Goal: Check status: Check status

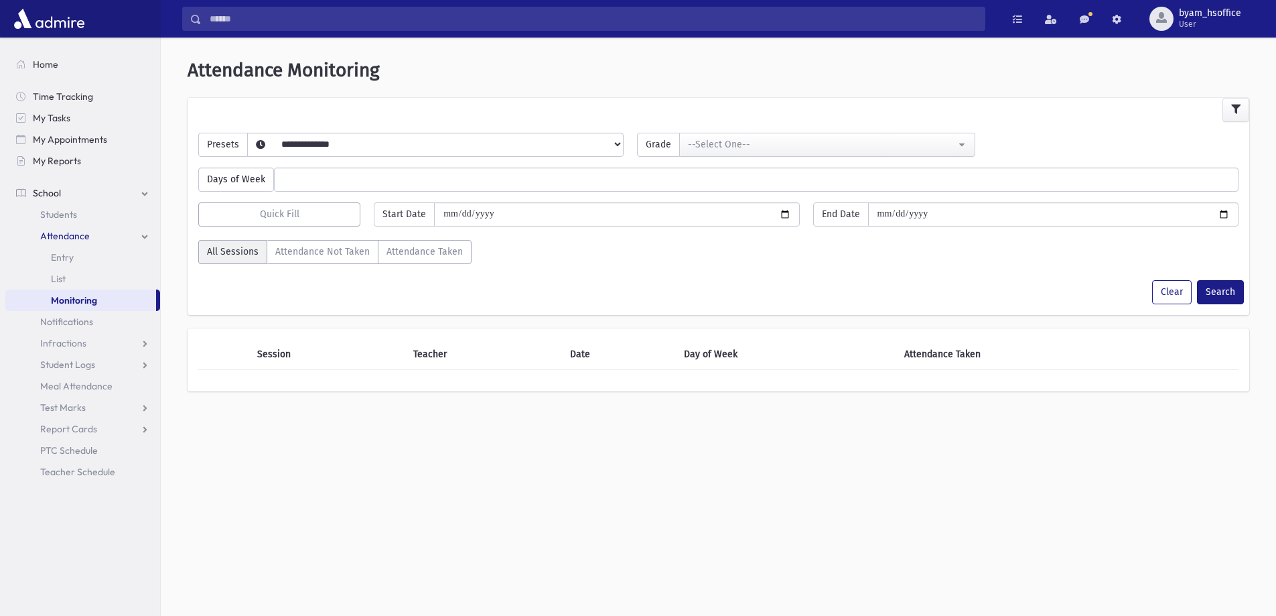
select select
click at [66, 226] on link "Attendance" at bounding box center [82, 235] width 155 height 21
click at [66, 214] on span "Students" at bounding box center [58, 214] width 37 height 12
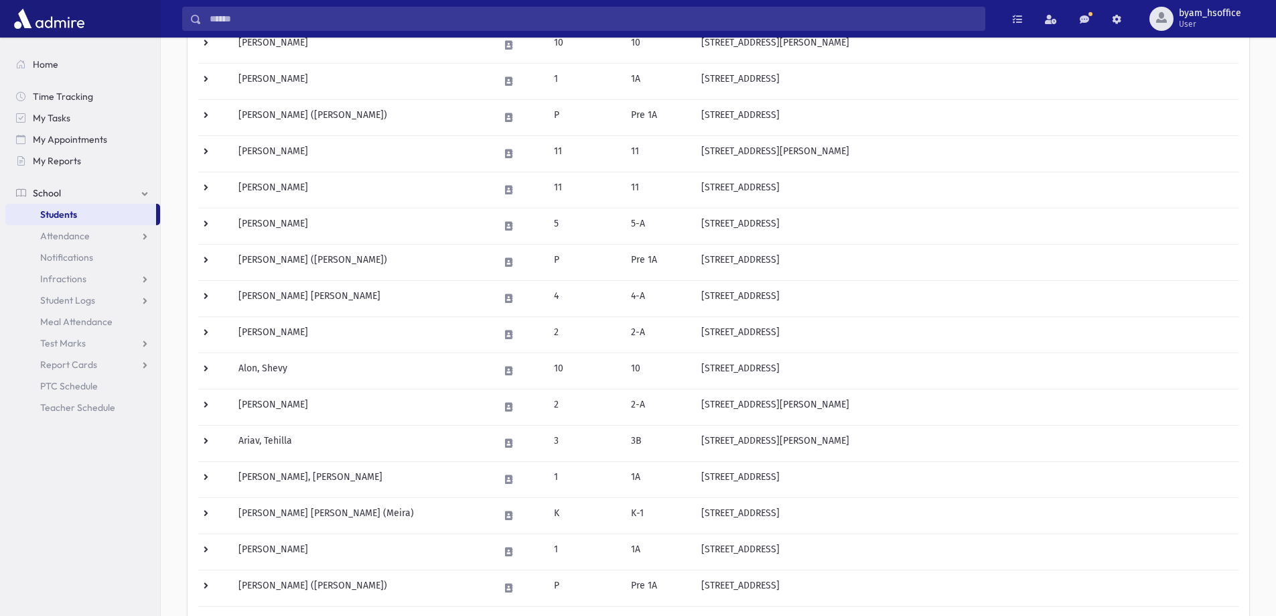
scroll to position [67, 0]
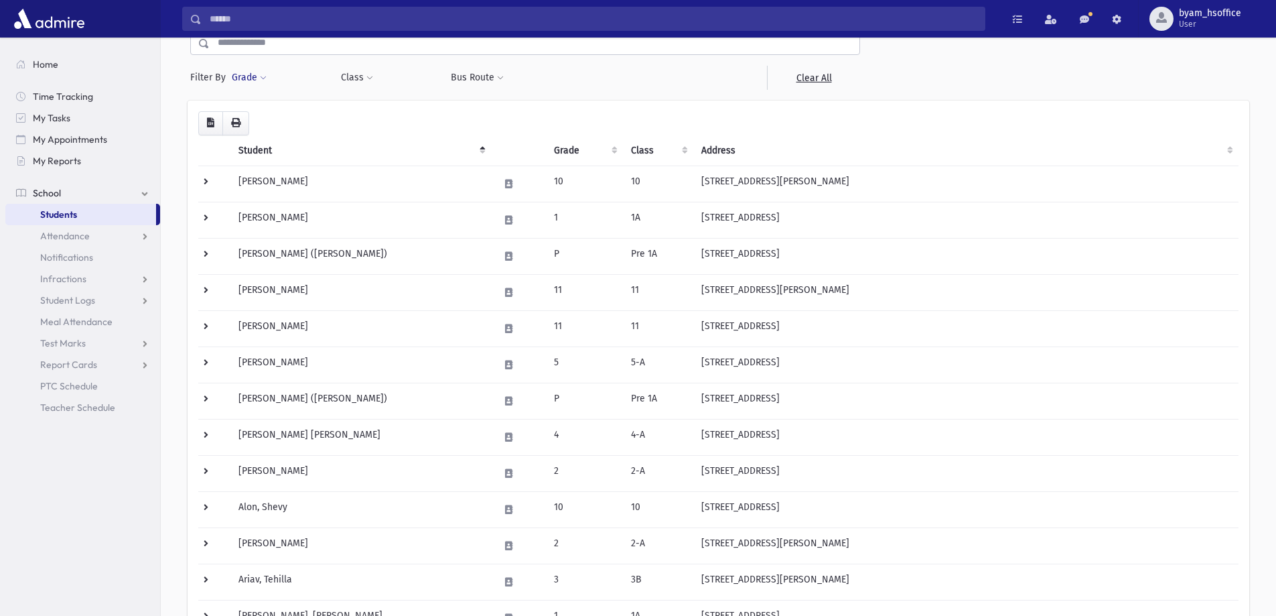
click at [249, 86] on button "Grade" at bounding box center [249, 78] width 36 height 24
click at [268, 119] on ul at bounding box center [309, 115] width 139 height 20
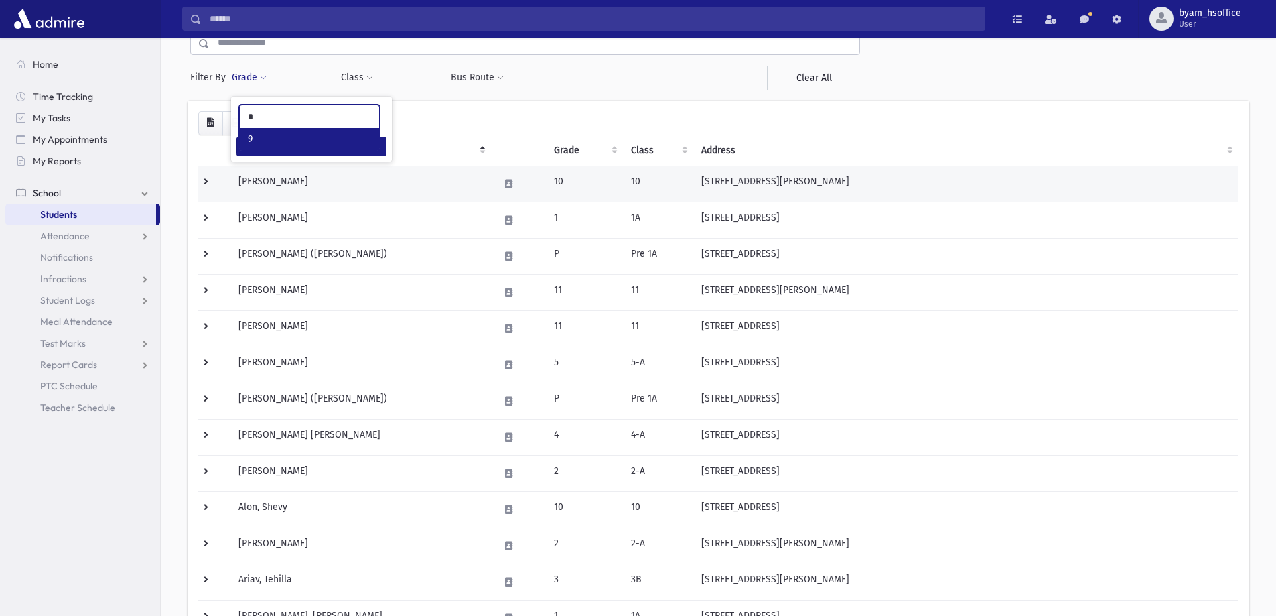
type input "*"
select select "**"
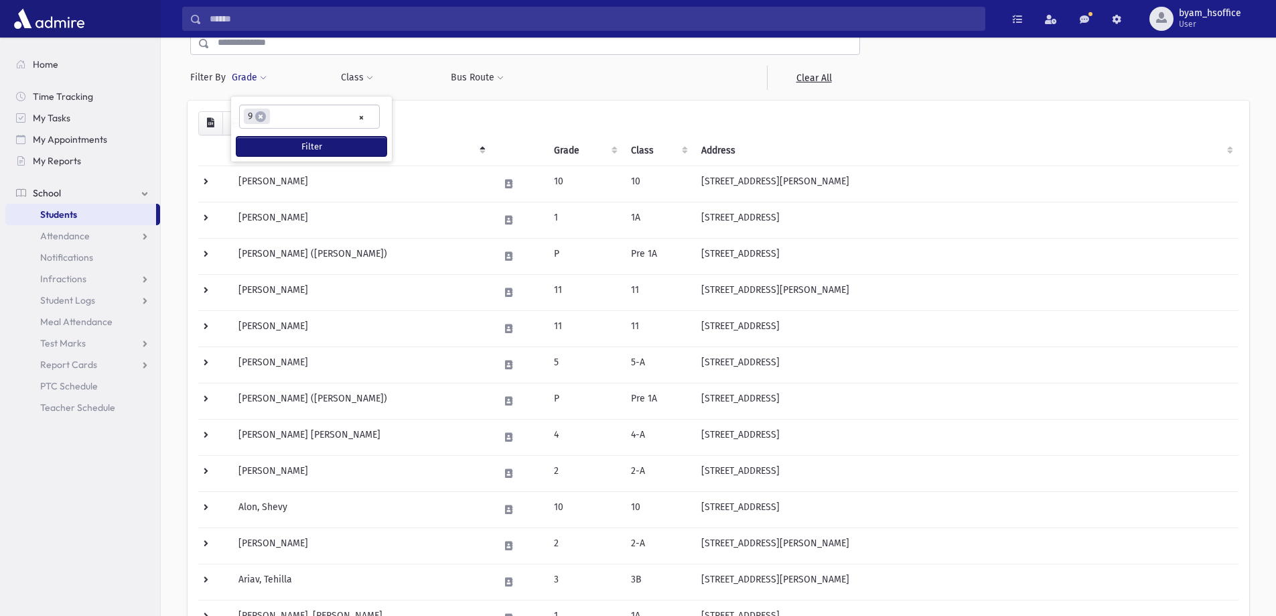
click at [325, 153] on button "Filter" at bounding box center [312, 146] width 150 height 19
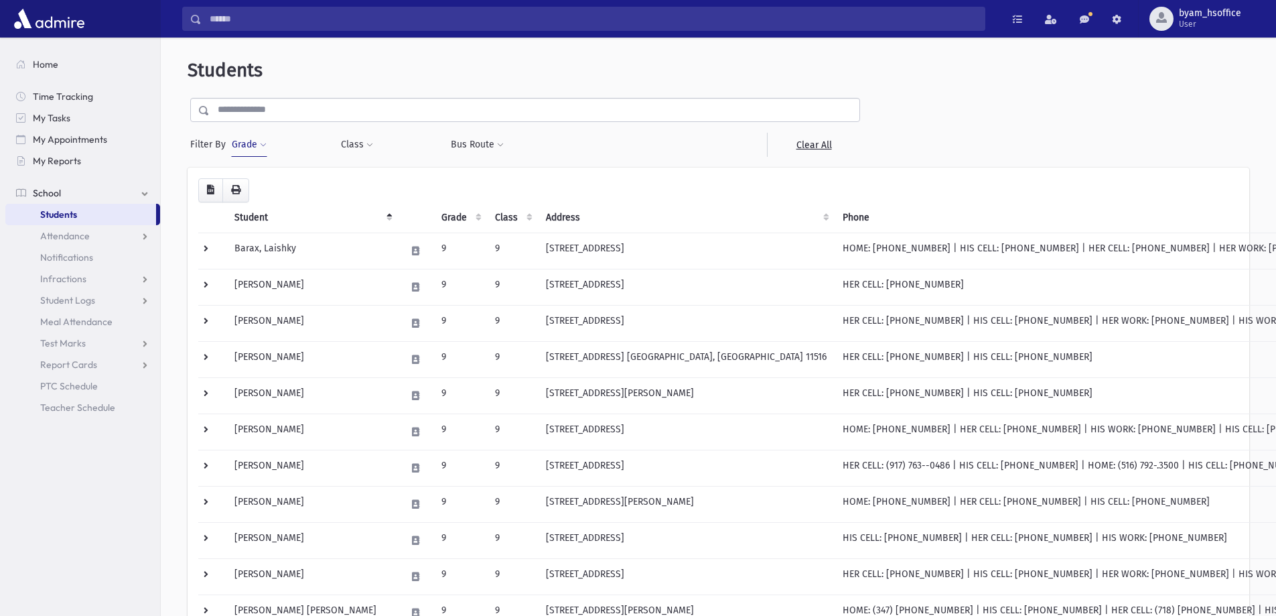
click at [87, 206] on link "Students" at bounding box center [80, 214] width 151 height 21
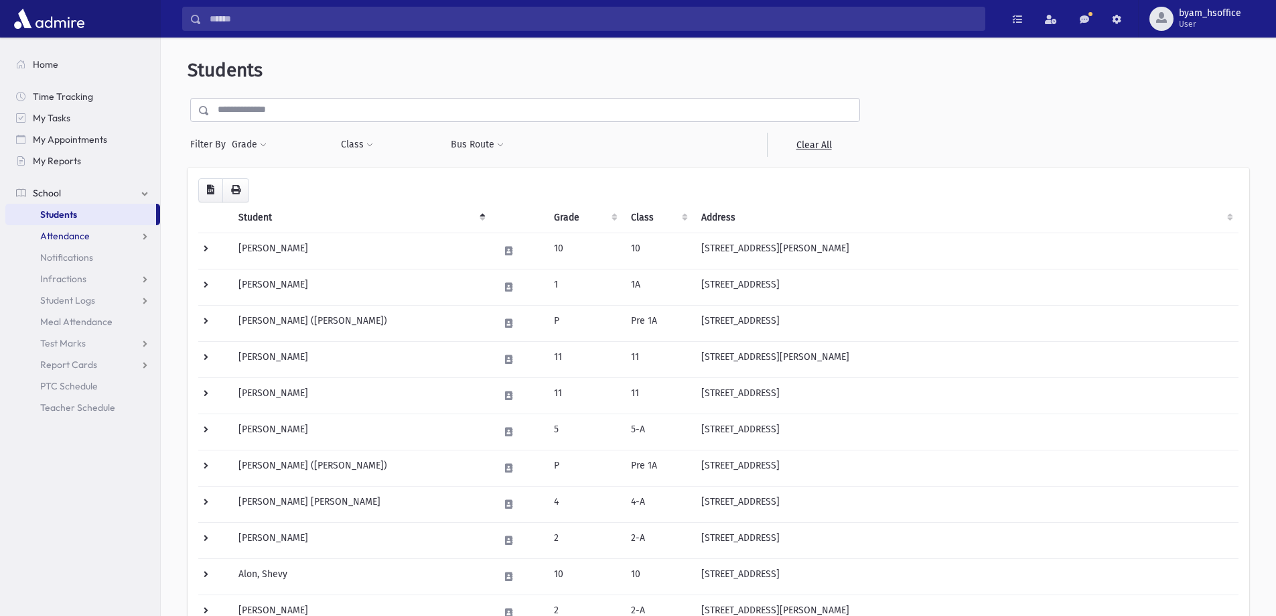
click at [119, 239] on link "Attendance" at bounding box center [82, 235] width 155 height 21
click at [92, 297] on span "Monitoring" at bounding box center [74, 300] width 46 height 12
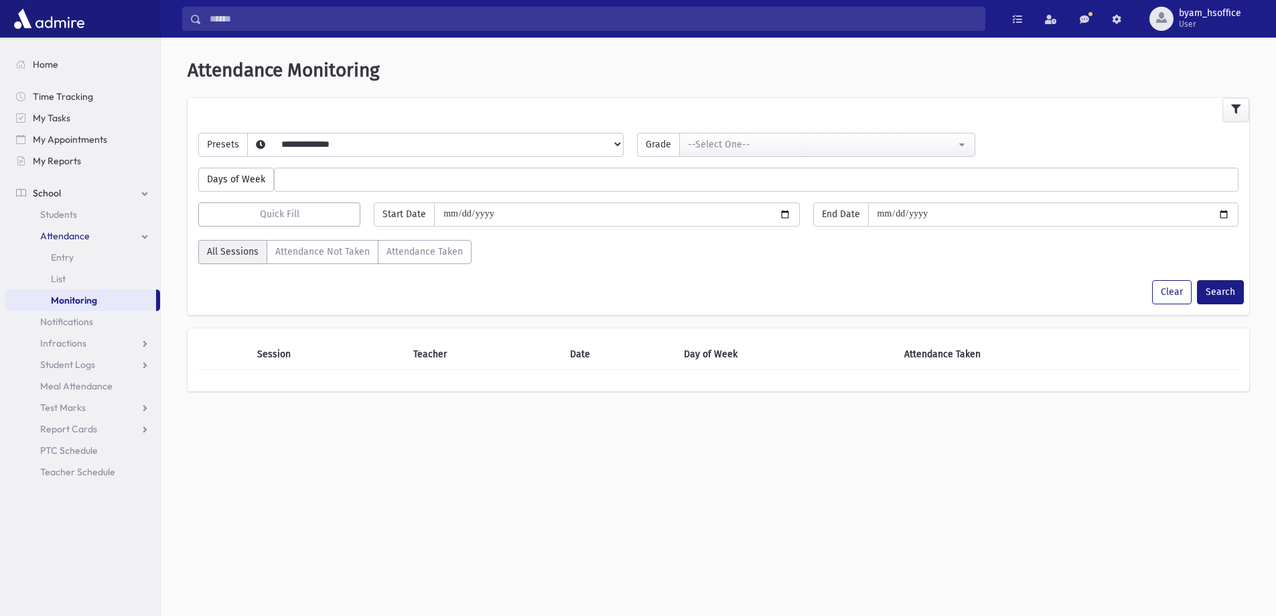
select select
drag, startPoint x: 398, startPoint y: 143, endPoint x: 392, endPoint y: 148, distance: 7.6
click at [399, 150] on select "**********" at bounding box center [425, 161] width 354 height 23
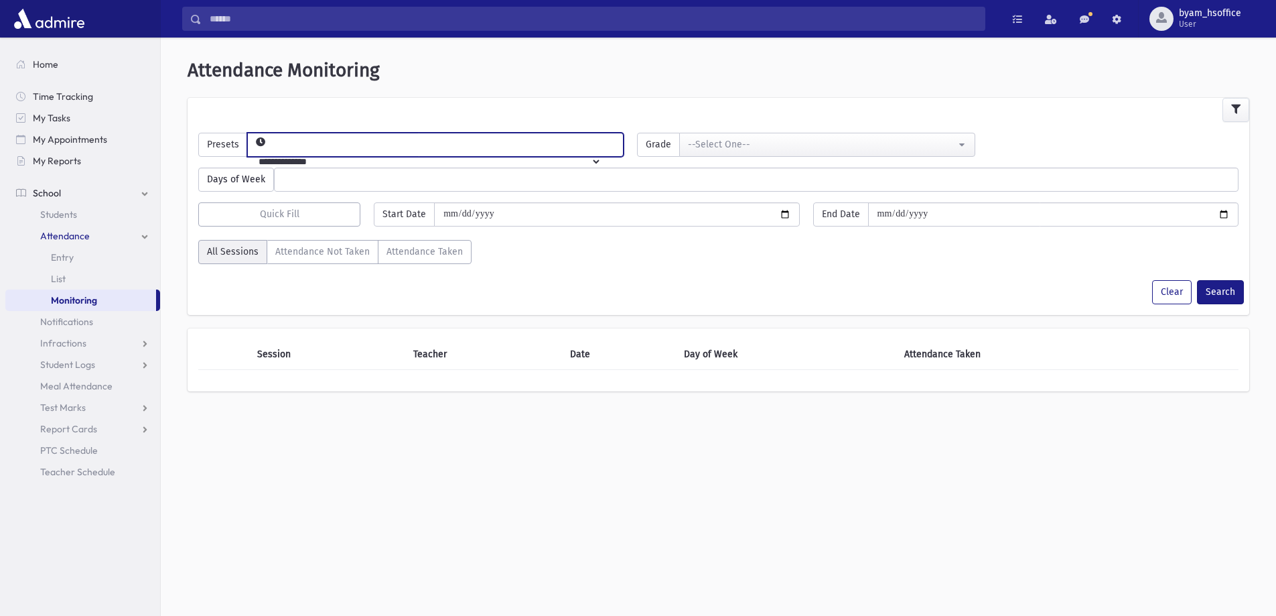
select select "*****"
click at [269, 150] on select "**********" at bounding box center [425, 161] width 354 height 23
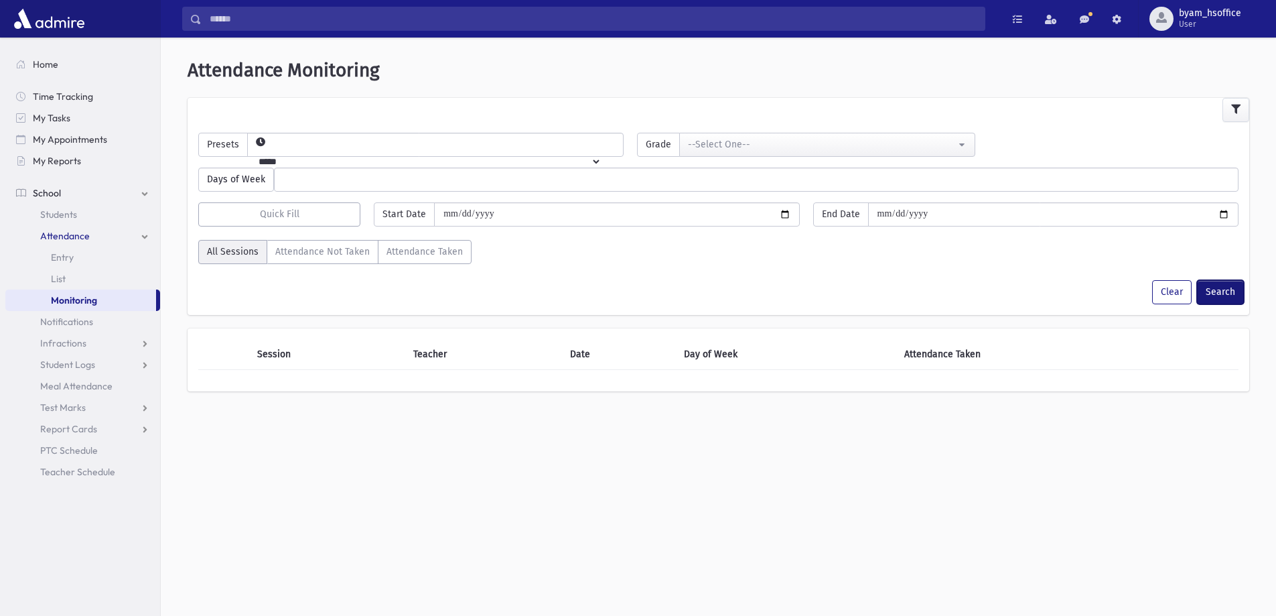
click at [1206, 291] on button "Search" at bounding box center [1220, 292] width 47 height 24
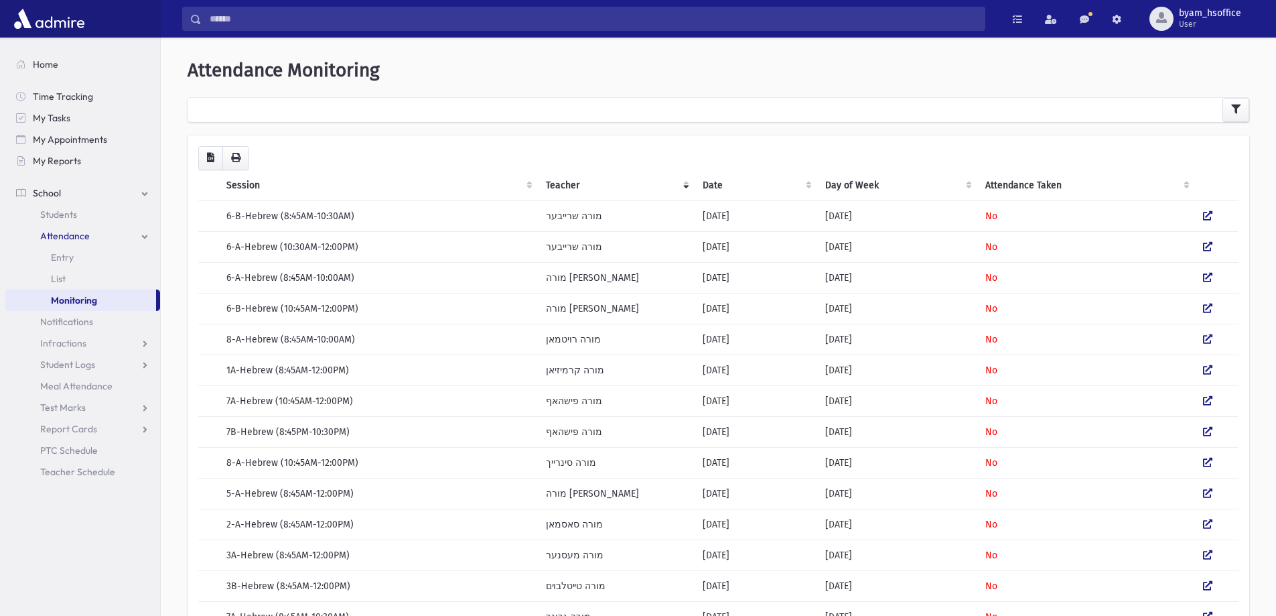
click at [515, 186] on th "Session" at bounding box center [378, 185] width 320 height 31
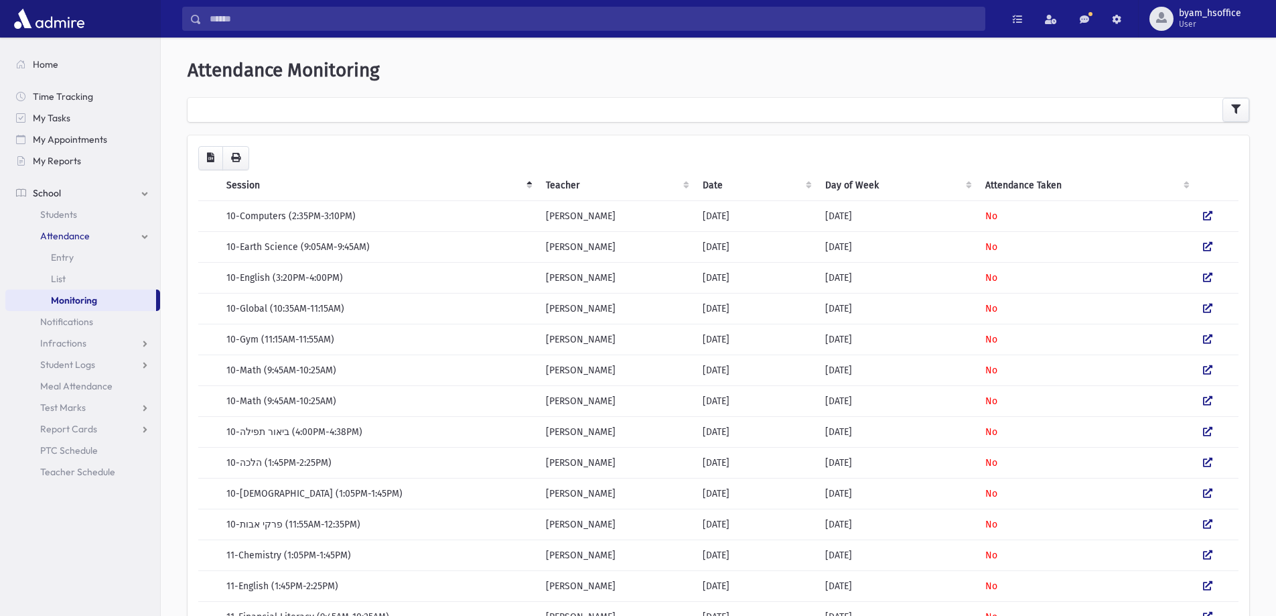
click at [515, 186] on th "Session" at bounding box center [378, 185] width 320 height 31
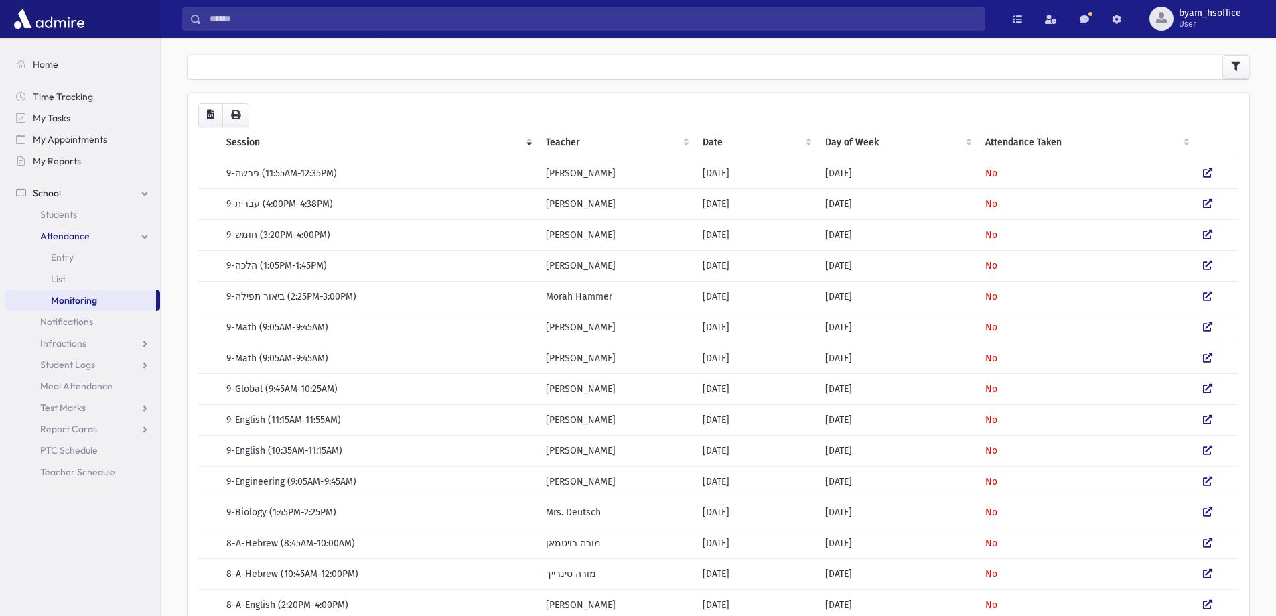
scroll to position [67, 0]
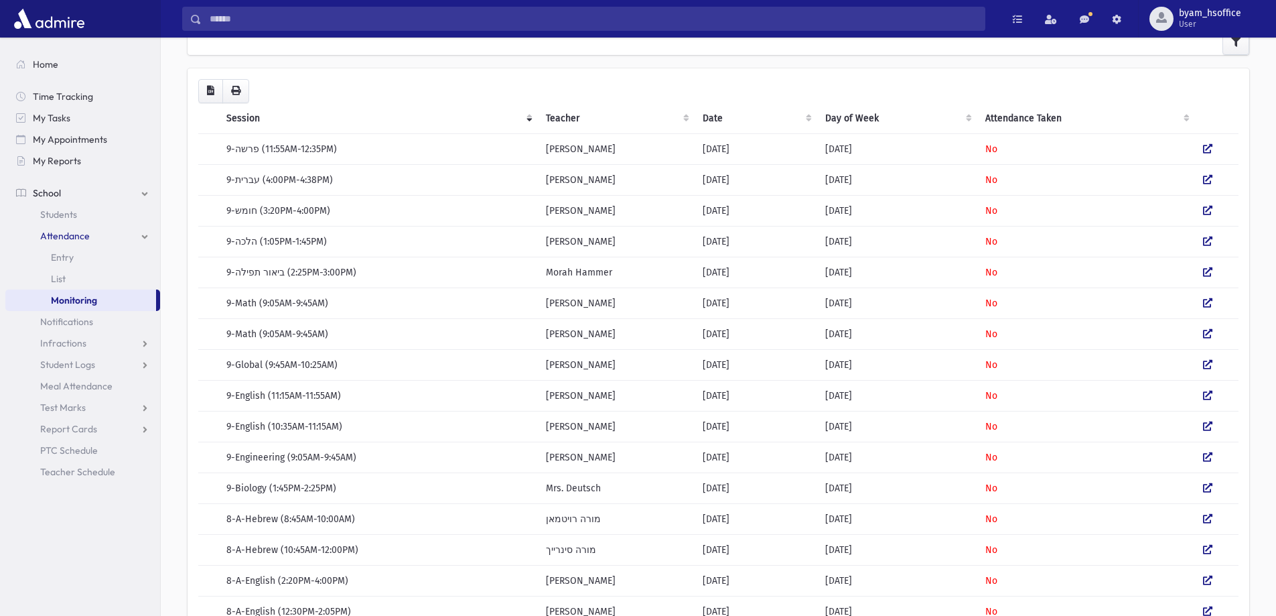
click at [520, 113] on th "Session" at bounding box center [378, 118] width 320 height 31
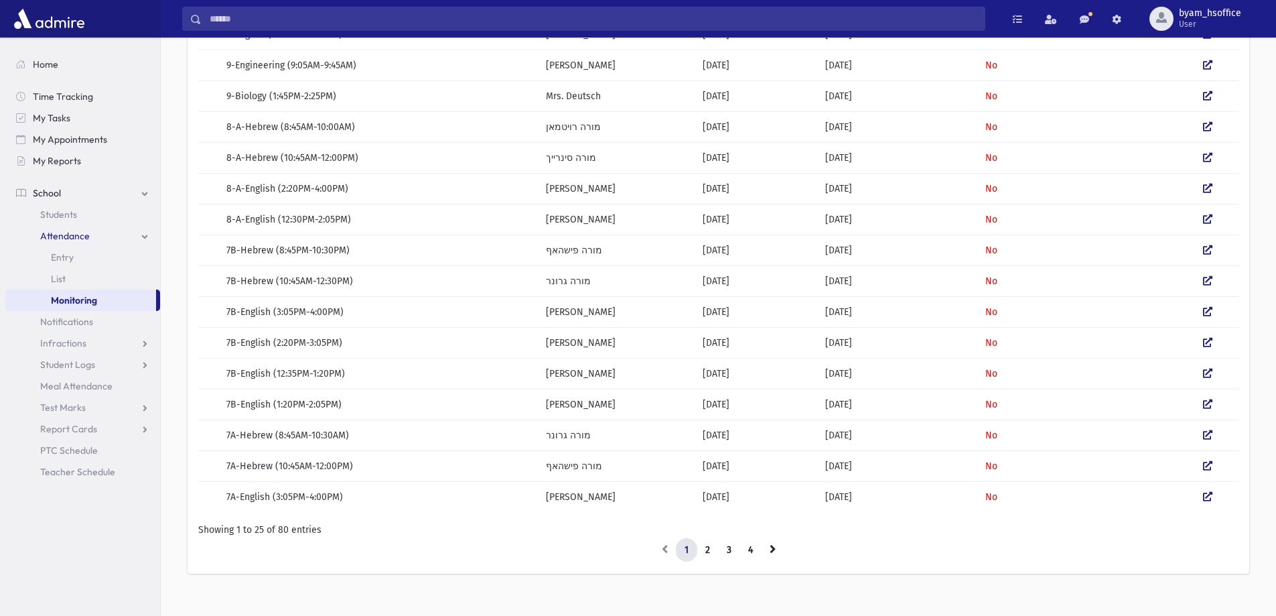
scroll to position [476, 0]
